Goal: Information Seeking & Learning: Learn about a topic

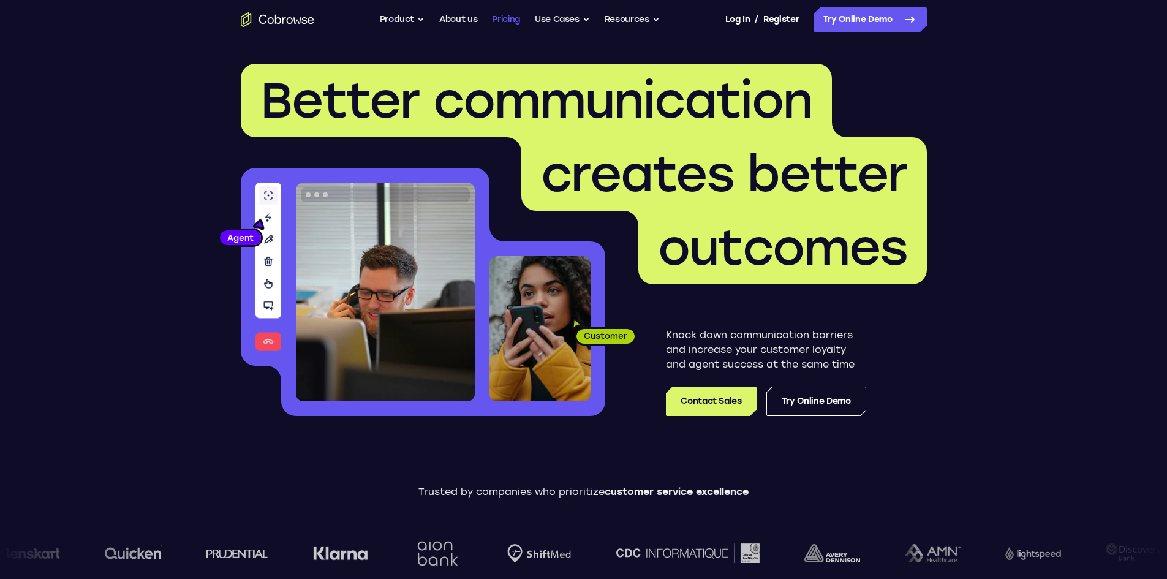
click at [515, 13] on link "Pricing" at bounding box center [506, 19] width 28 height 25
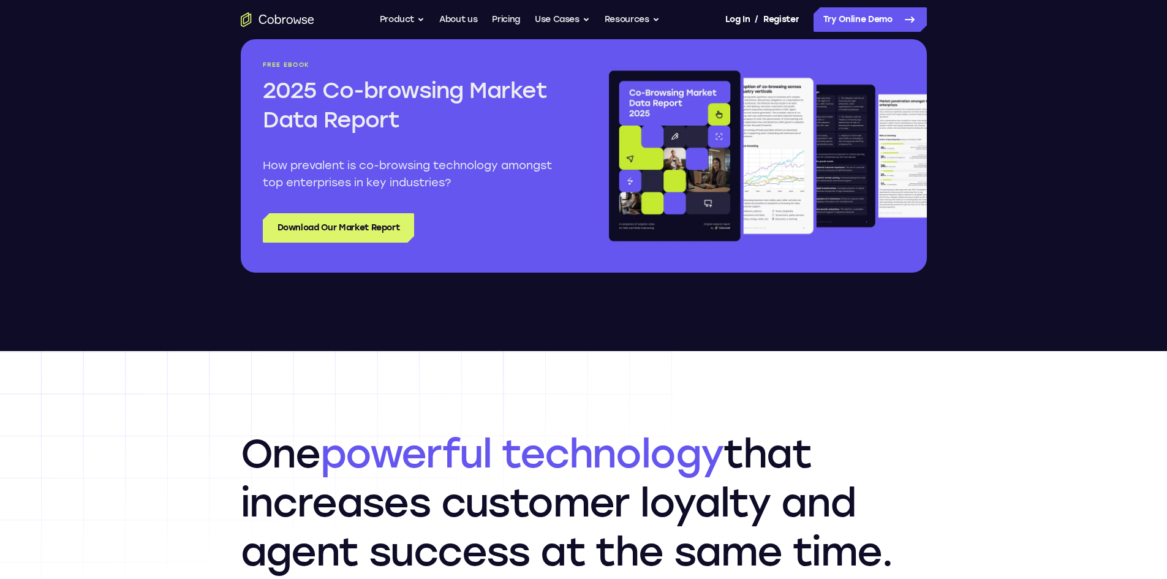
scroll to position [1899, 0]
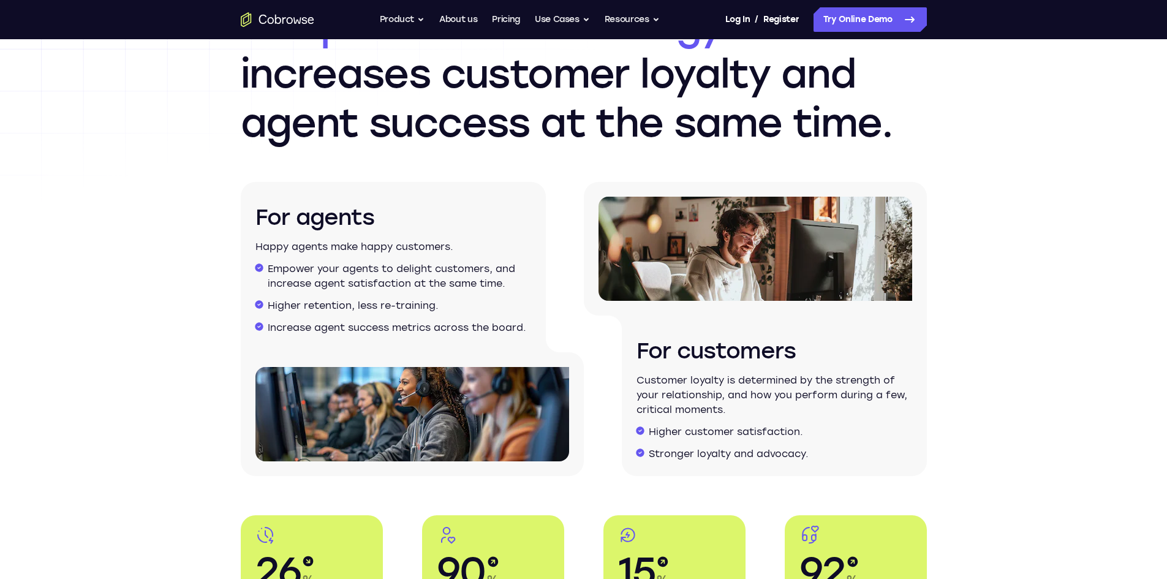
click at [194, 377] on section "One powerful technology that increases customer loyalty and agent success at th…" at bounding box center [584, 238] width 784 height 475
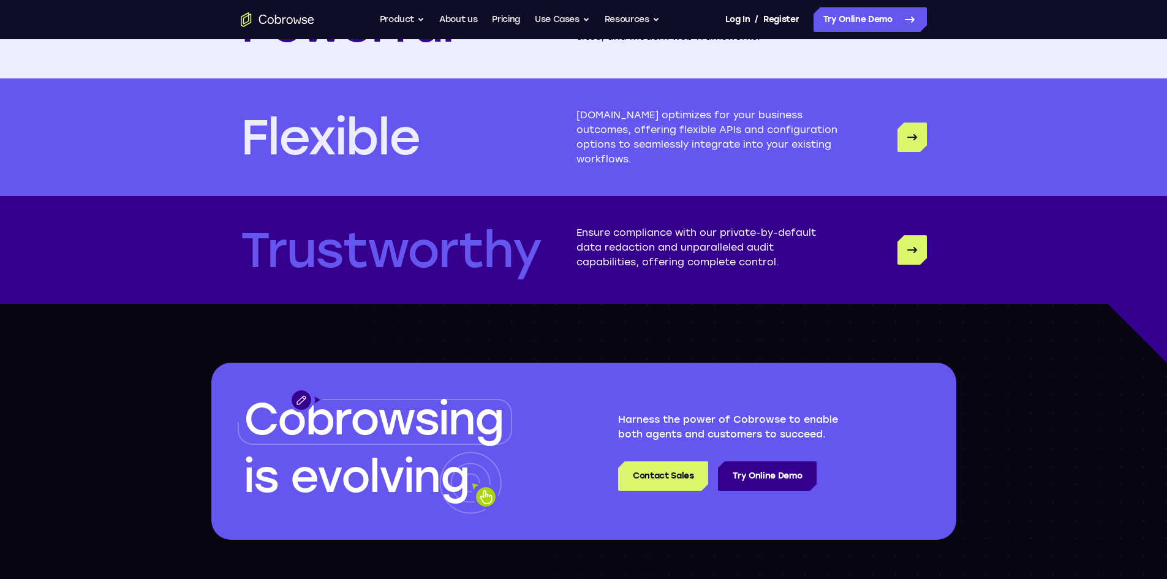
scroll to position [3369, 0]
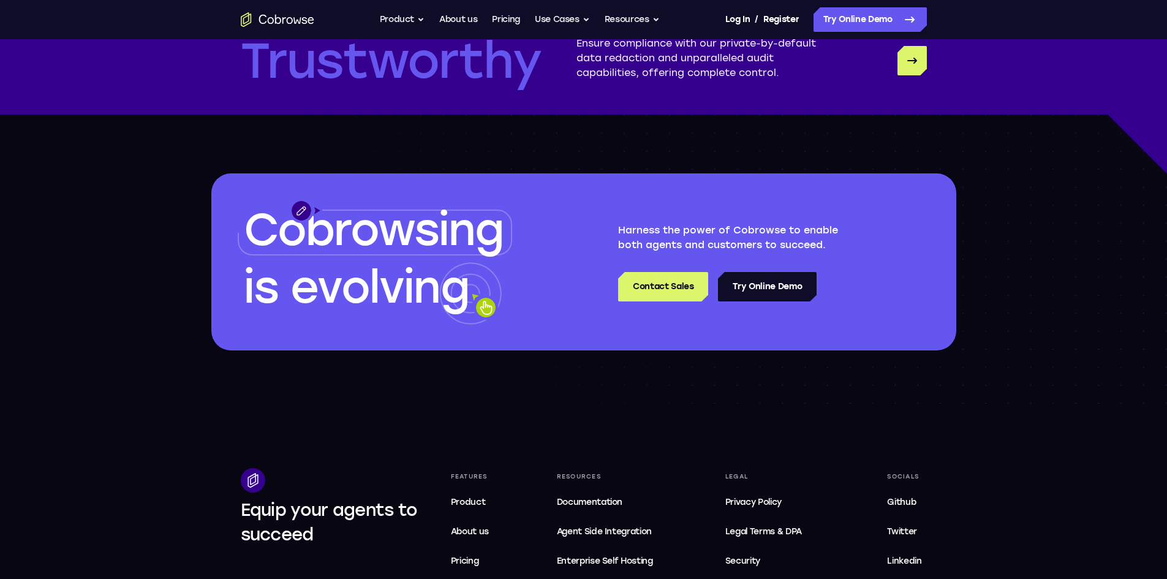
click at [768, 301] on link "Try Online Demo" at bounding box center [767, 286] width 99 height 29
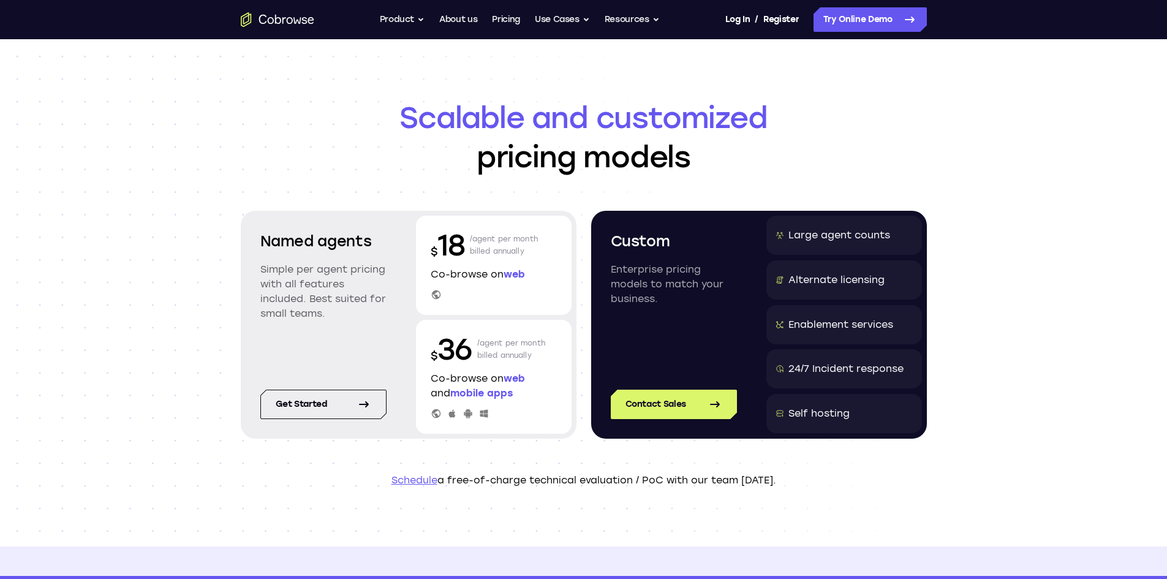
drag, startPoint x: 257, startPoint y: 268, endPoint x: 365, endPoint y: 315, distance: 117.7
click at [365, 315] on div "Named agents Simple per agent pricing with all features included. Best suited f…" at bounding box center [324, 285] width 156 height 138
click at [365, 315] on p "Simple per agent pricing with all features included. Best suited for small team…" at bounding box center [323, 291] width 126 height 59
click at [347, 311] on p "Simple per agent pricing with all features included. Best suited for small team…" at bounding box center [323, 291] width 126 height 59
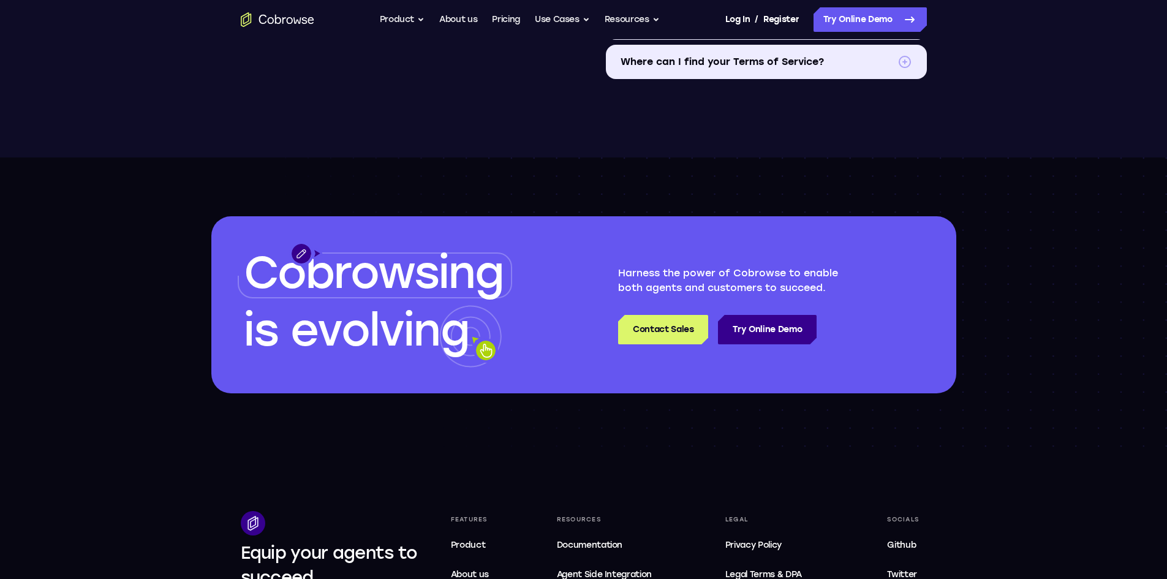
scroll to position [1715, 0]
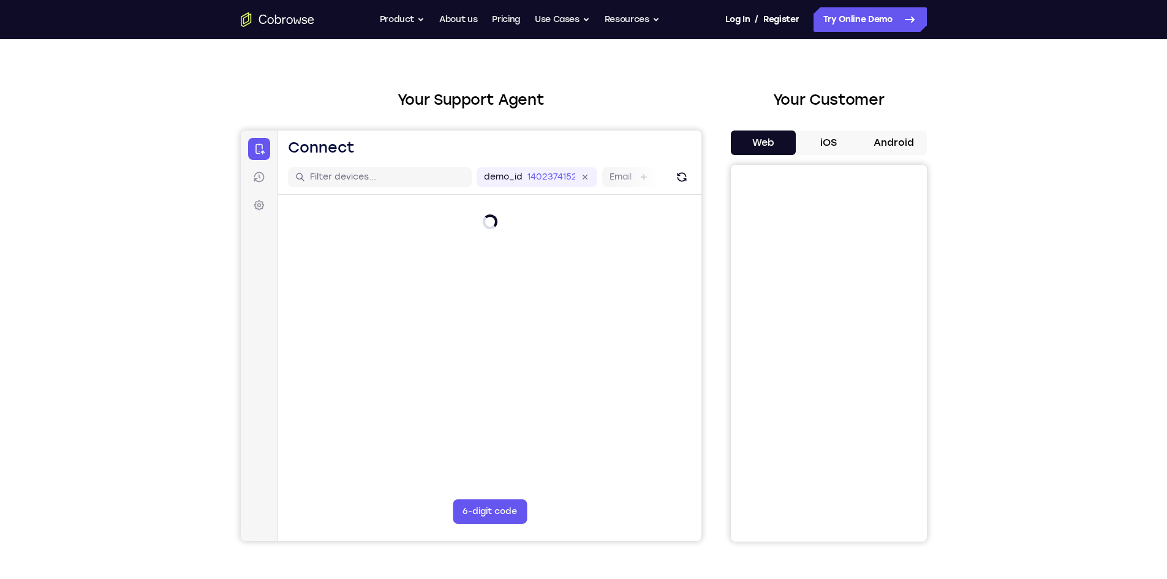
scroll to position [61, 0]
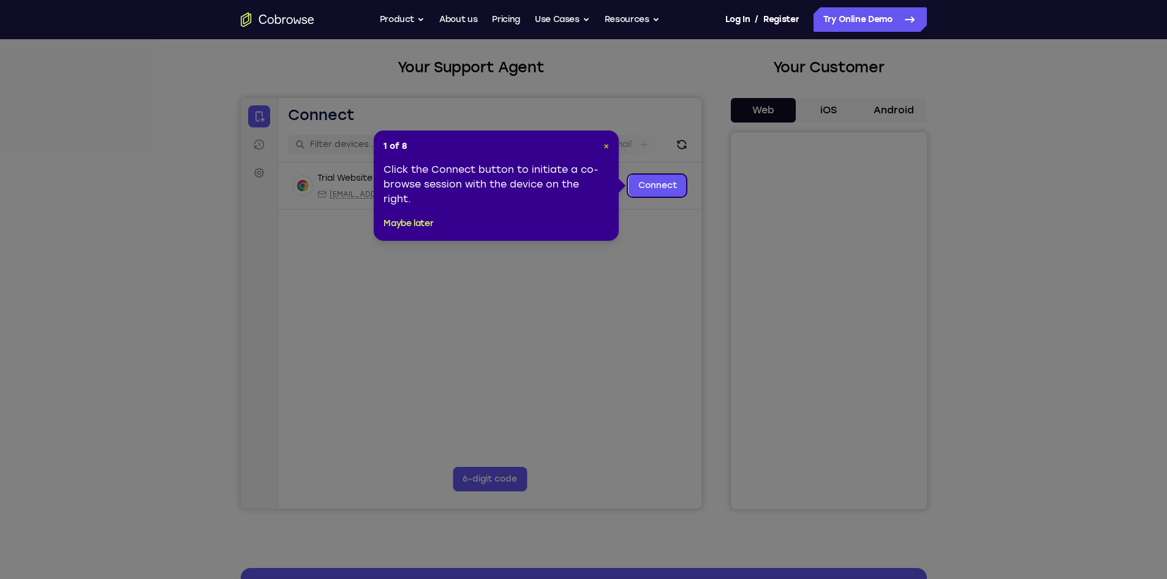
click at [608, 143] on span "×" at bounding box center [606, 146] width 6 height 10
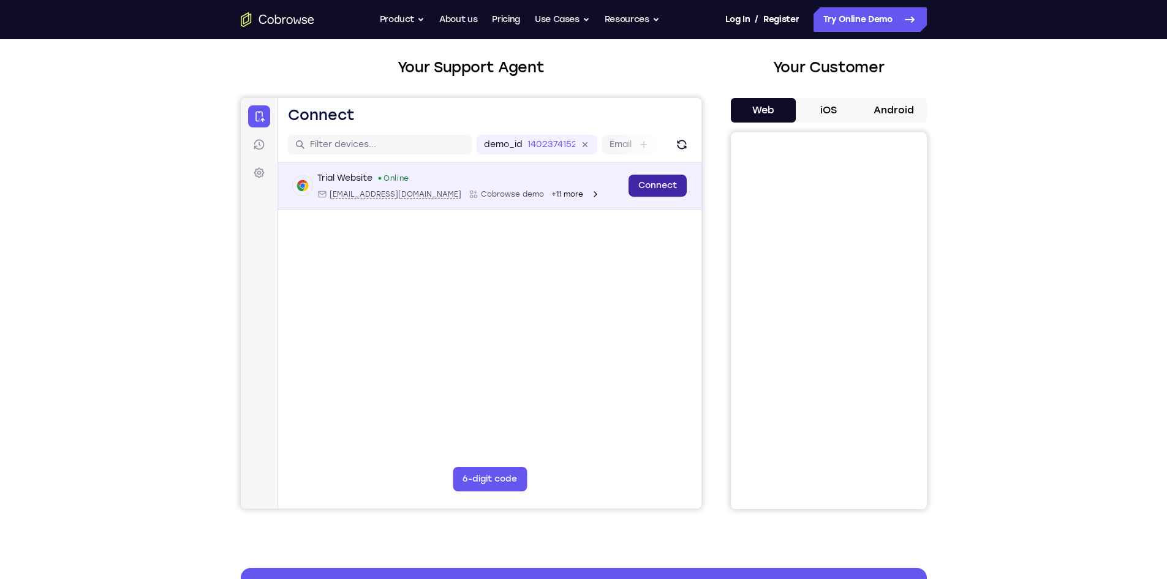
click at [663, 188] on link "Connect" at bounding box center [657, 186] width 58 height 22
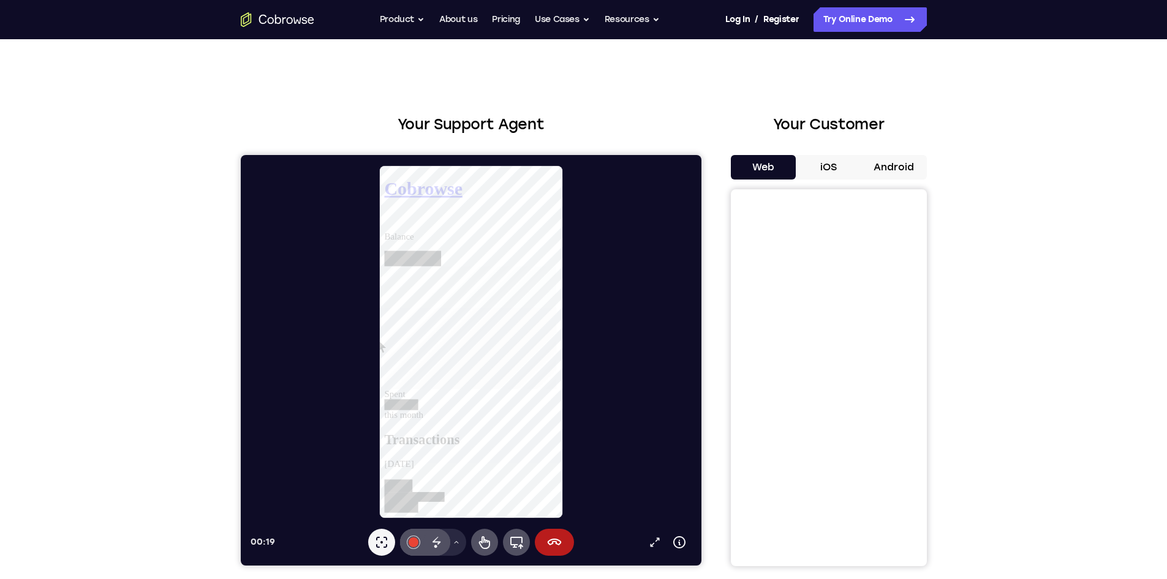
scroll to position [0, 0]
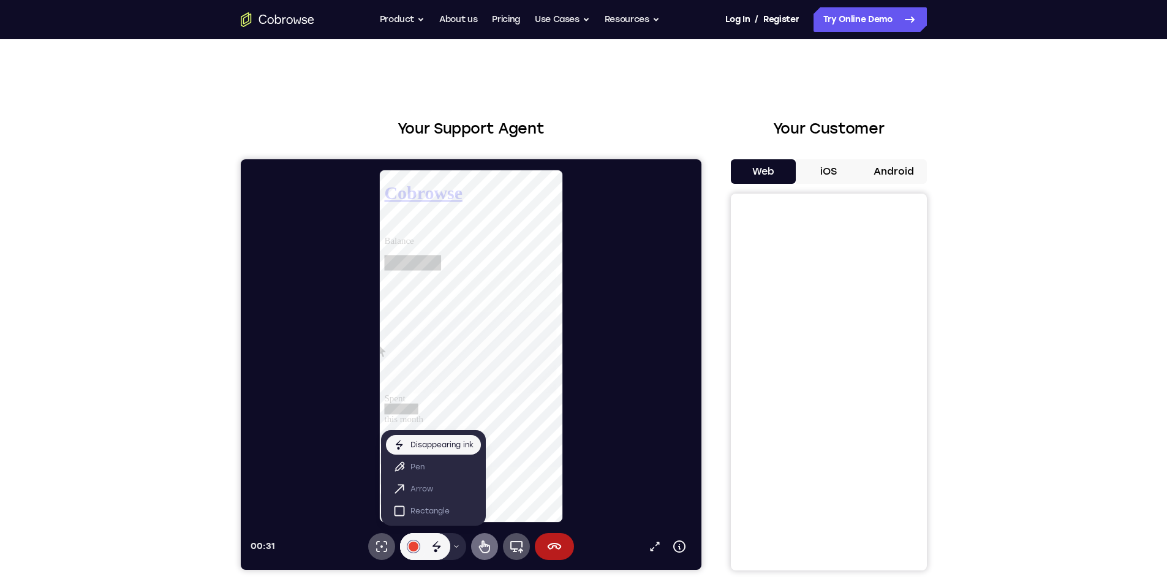
click at [483, 548] on icon at bounding box center [484, 546] width 15 height 15
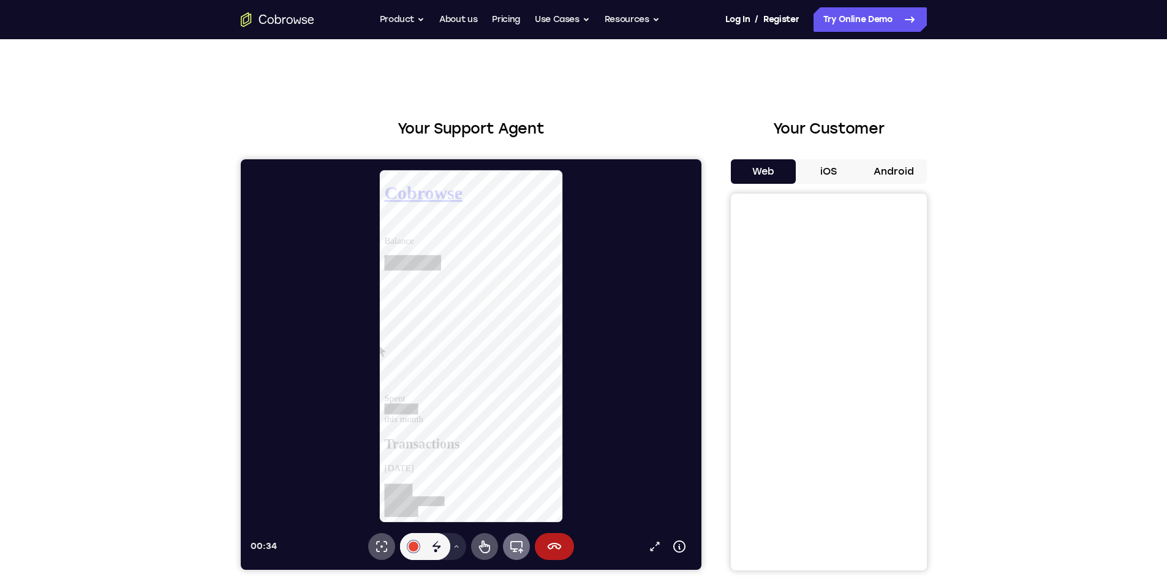
click at [516, 546] on icon at bounding box center [515, 546] width 15 height 15
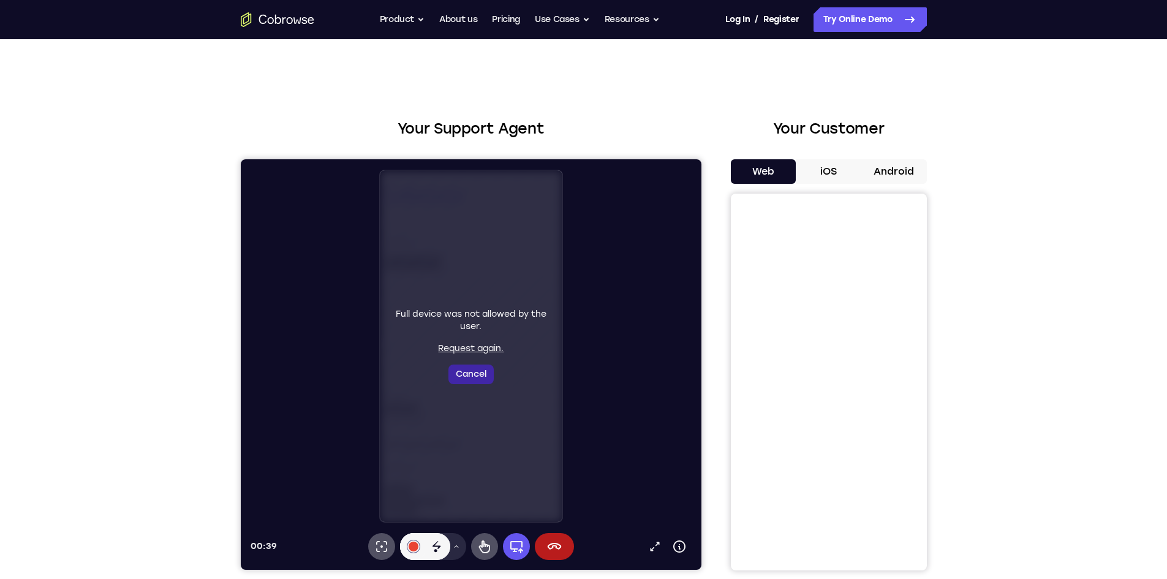
click at [483, 375] on button "Cancel" at bounding box center [470, 375] width 45 height 20
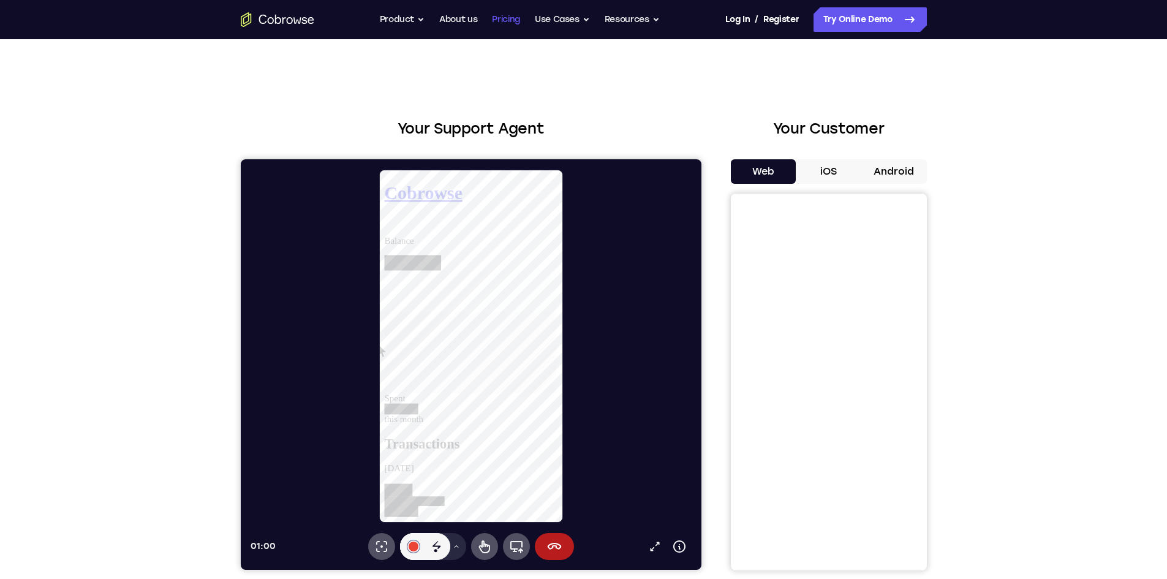
click at [509, 22] on link "Pricing" at bounding box center [506, 19] width 28 height 25
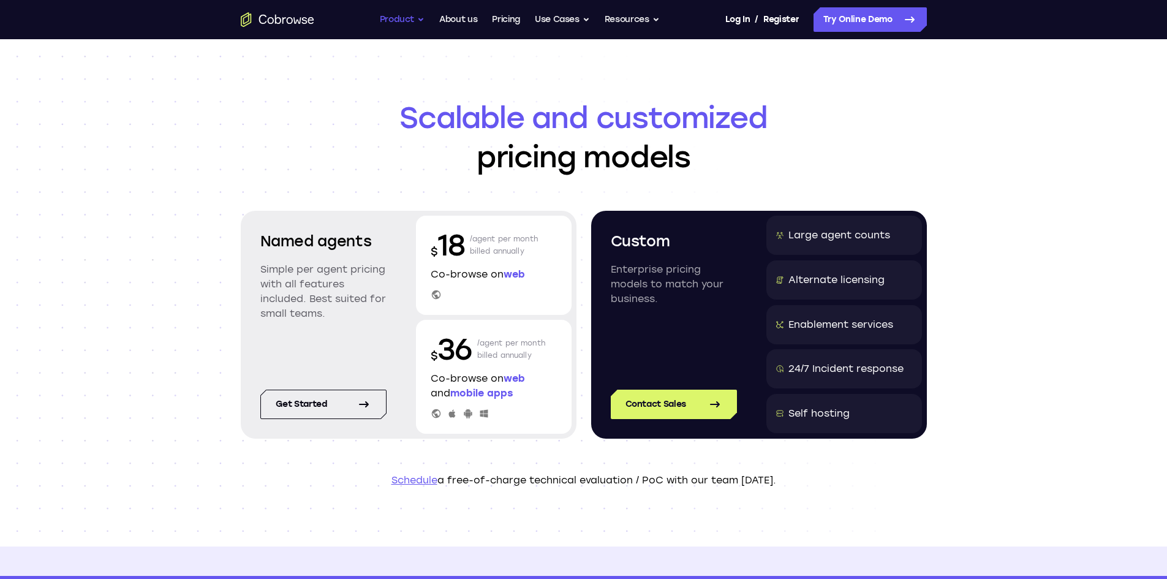
click at [417, 17] on button "Product" at bounding box center [402, 19] width 45 height 25
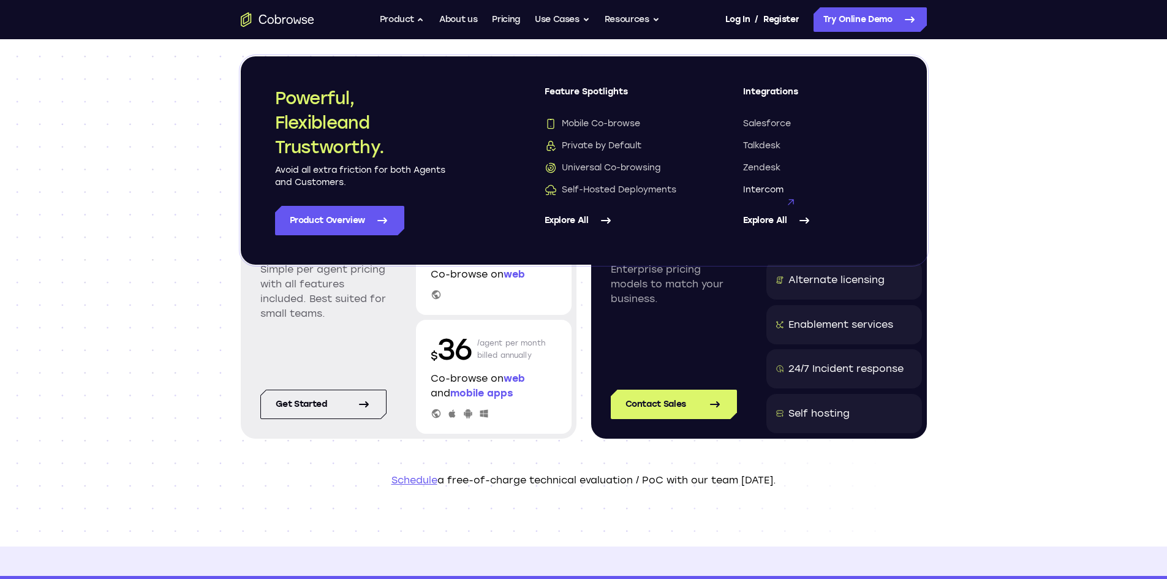
click at [768, 191] on span "Intercom" at bounding box center [763, 190] width 40 height 12
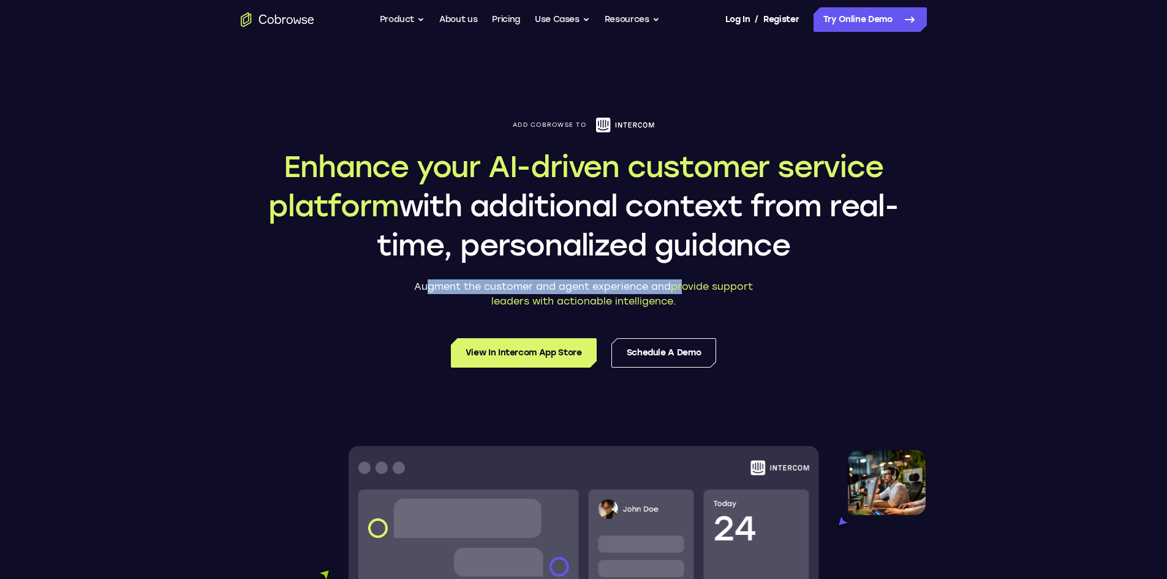
drag, startPoint x: 428, startPoint y: 281, endPoint x: 689, endPoint y: 286, distance: 260.4
click at [686, 285] on p "Augment the customer and agent experience and provide support leaders with acti…" at bounding box center [584, 293] width 368 height 29
click at [695, 297] on p "Augment the customer and agent experience and provide support leaders with acti…" at bounding box center [584, 293] width 368 height 29
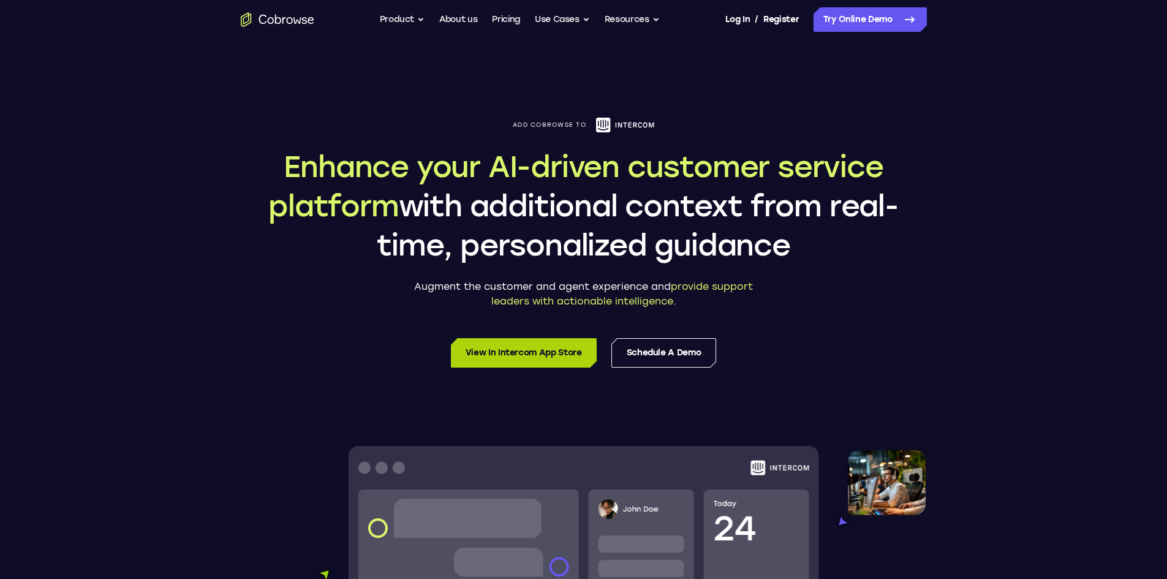
click at [516, 349] on link "View in Intercom App Store" at bounding box center [524, 352] width 146 height 29
click at [410, 19] on button "Product" at bounding box center [402, 19] width 45 height 25
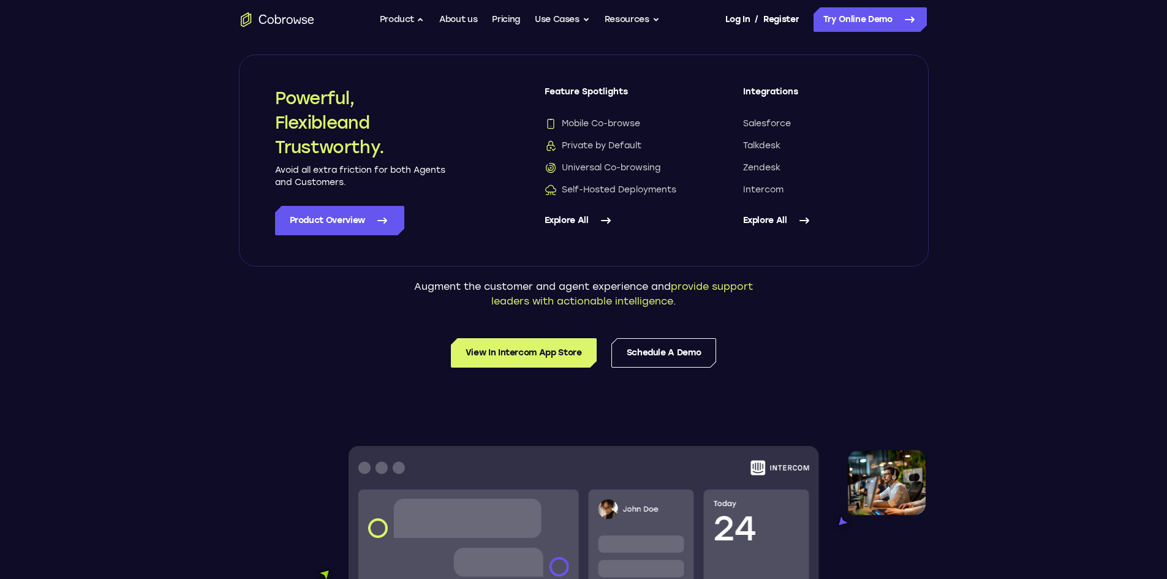
click at [280, 16] on icon "Go to the home page" at bounding box center [278, 19] width 74 height 15
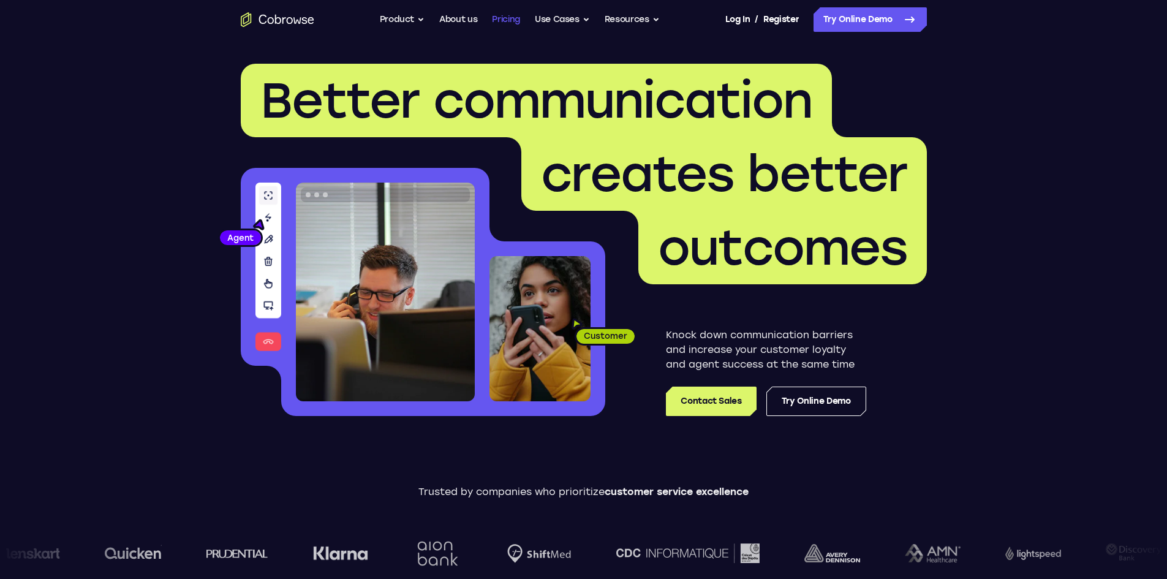
click at [507, 25] on link "Pricing" at bounding box center [506, 19] width 28 height 25
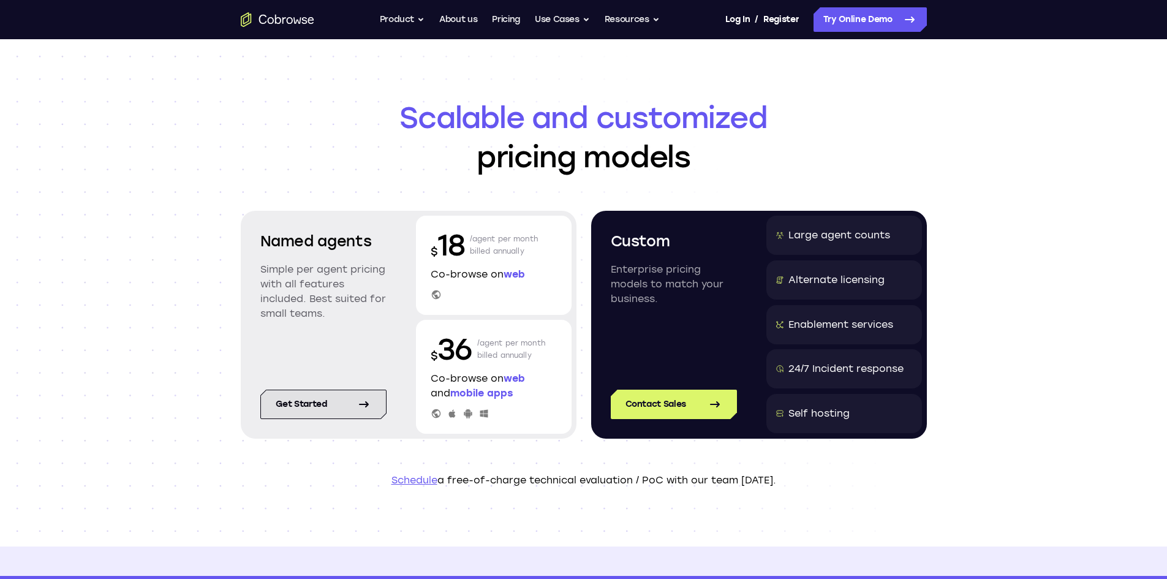
click at [337, 409] on link "Get started" at bounding box center [323, 404] width 126 height 29
click at [111, 160] on div "Scalable and customized pricing models Named agents Simple per agent pricing wi…" at bounding box center [583, 292] width 1167 height 507
click at [160, 401] on div "Scalable and customized pricing models Named agents Simple per agent pricing wi…" at bounding box center [583, 292] width 1167 height 507
click at [352, 406] on link "Get started" at bounding box center [323, 404] width 126 height 29
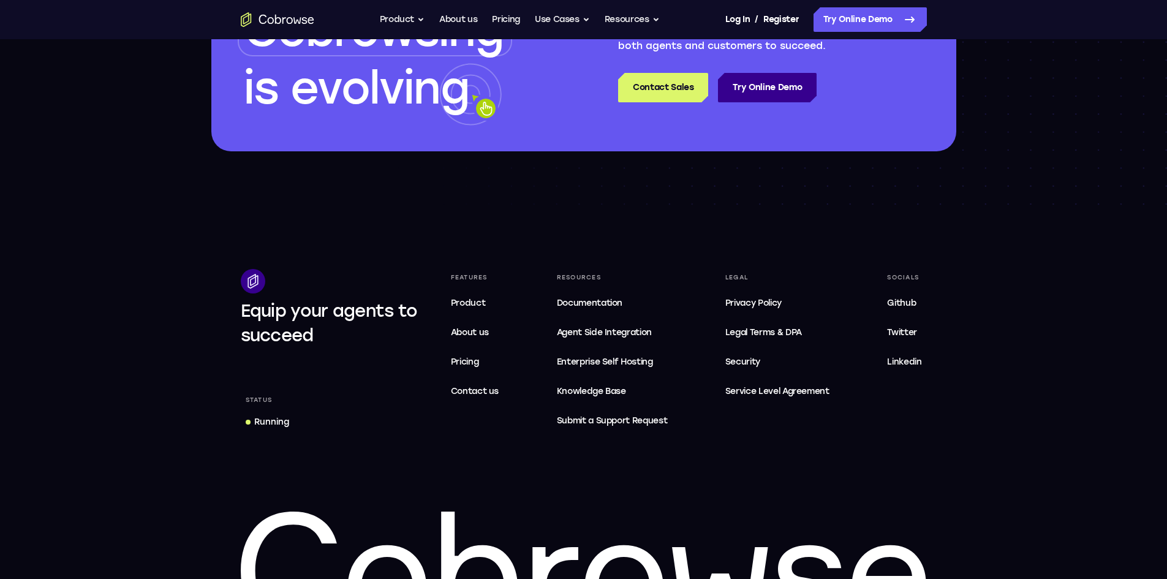
scroll to position [2072, 0]
